Goal: Transaction & Acquisition: Obtain resource

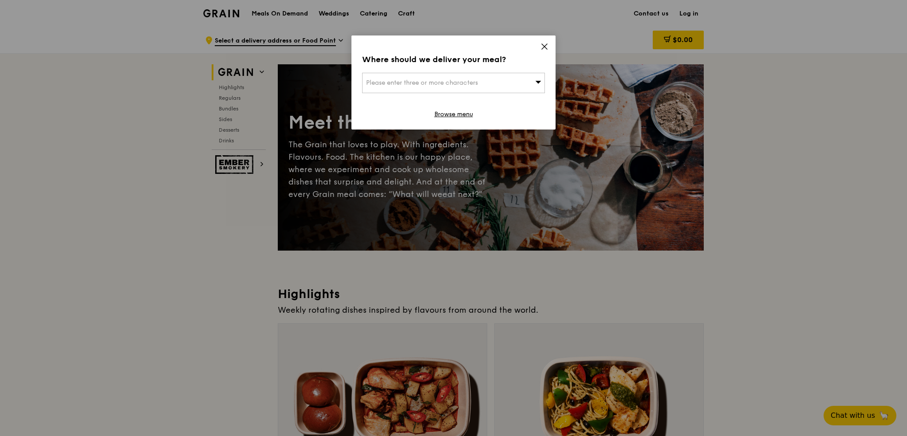
click at [539, 46] on div "Where should we deliver your meal? Please enter three or more characters Browse…" at bounding box center [453, 83] width 204 height 94
click at [545, 50] on icon at bounding box center [544, 47] width 8 height 8
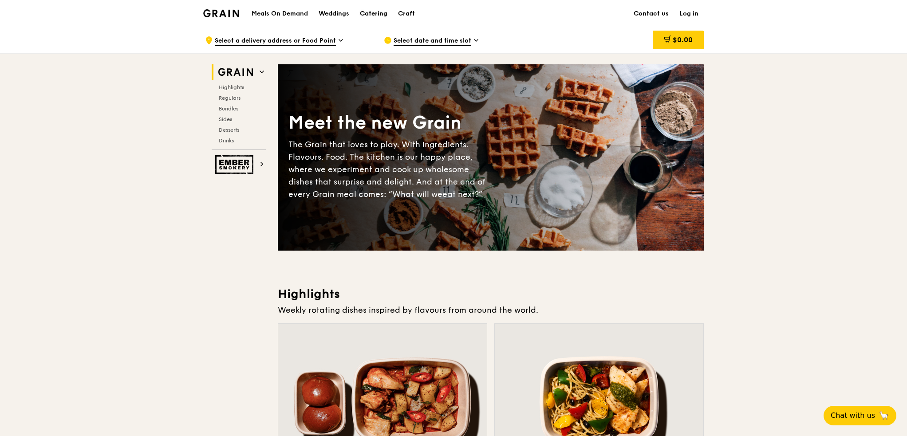
click at [367, 14] on div "Catering" at bounding box center [374, 13] width 28 height 27
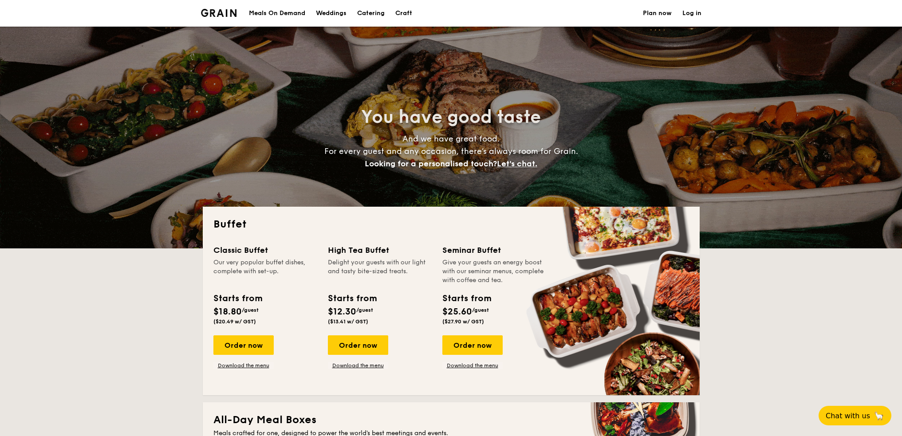
select select
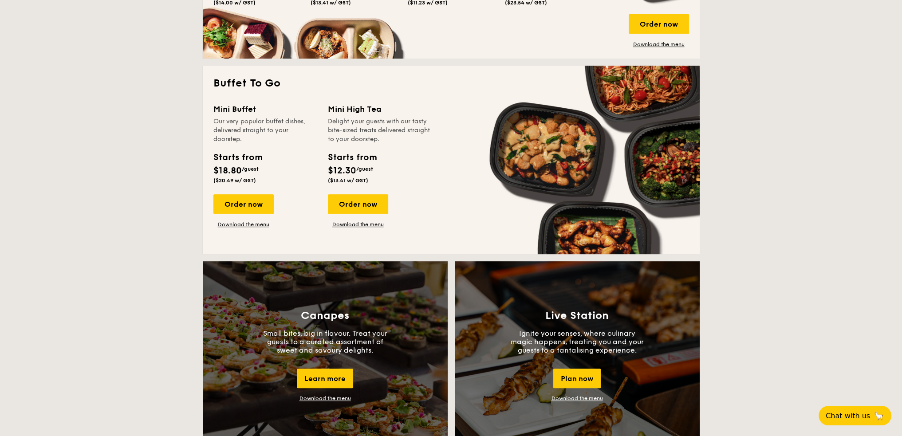
scroll to position [754, 0]
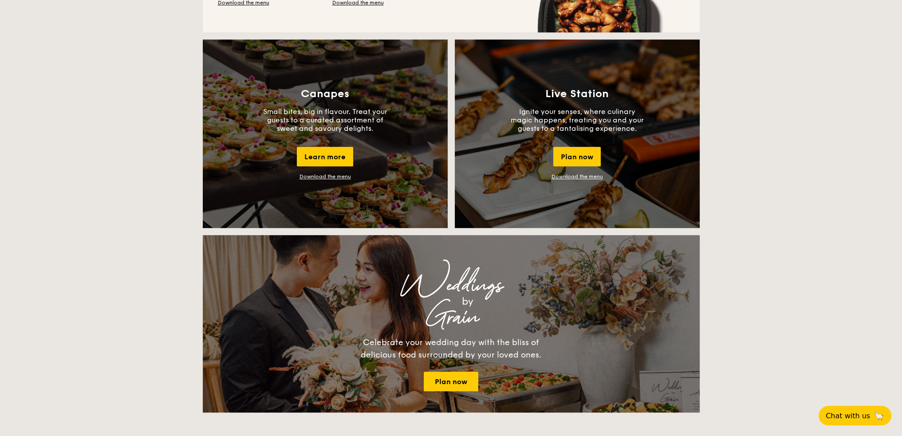
click at [337, 176] on link "Download the menu" at bounding box center [325, 177] width 51 height 6
